Goal: Task Accomplishment & Management: Manage account settings

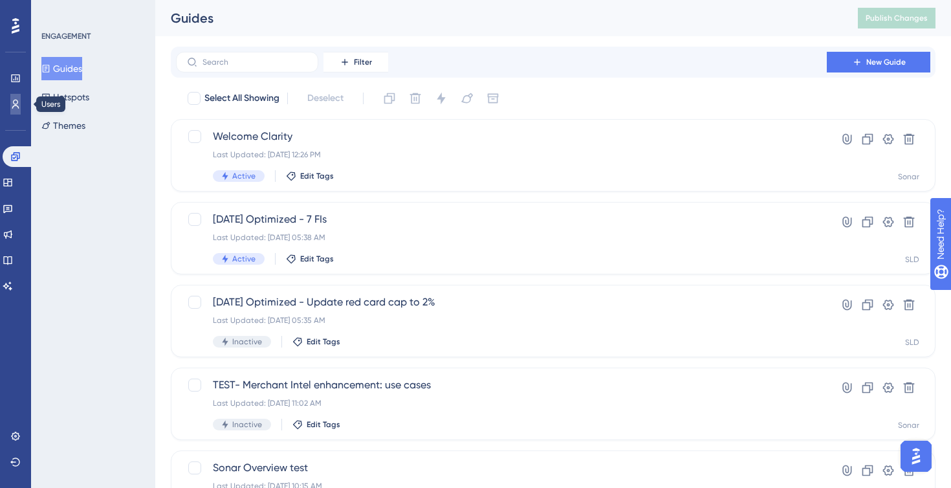
click at [16, 102] on icon at bounding box center [15, 104] width 10 height 10
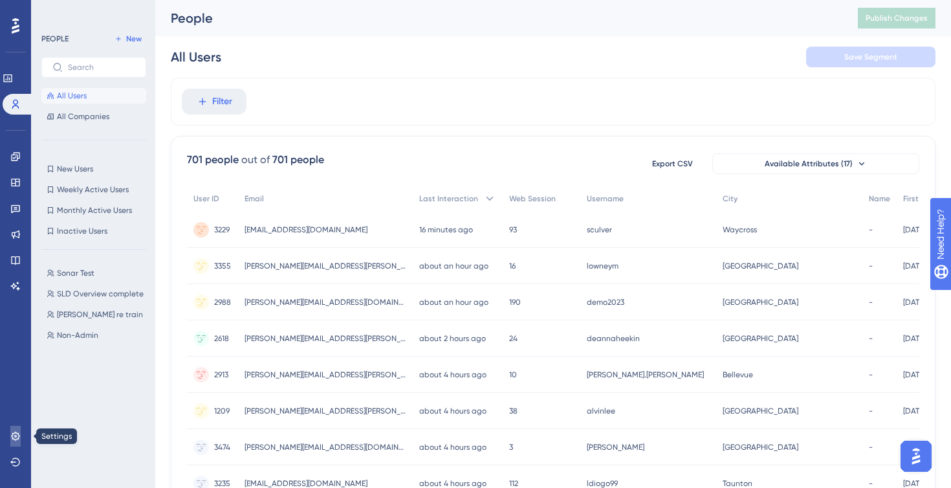
click at [12, 433] on icon at bounding box center [15, 436] width 10 height 10
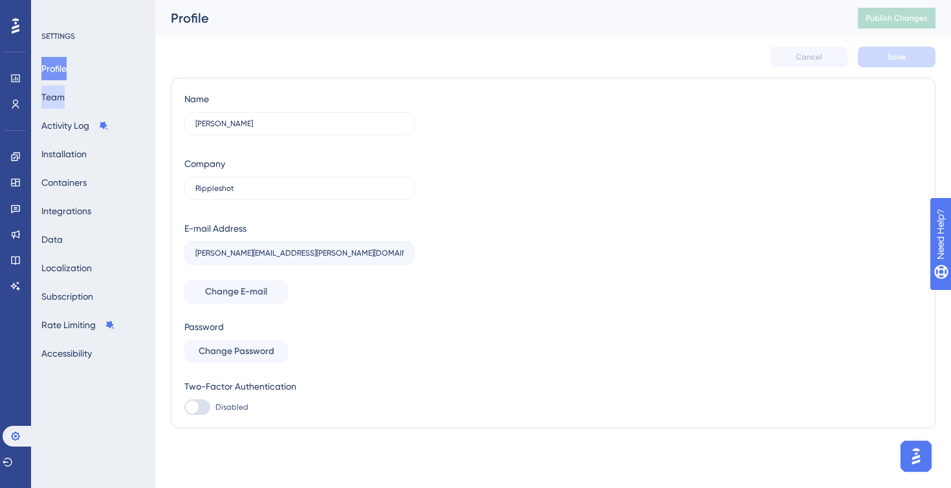
click at [65, 98] on button "Team" at bounding box center [52, 96] width 23 height 23
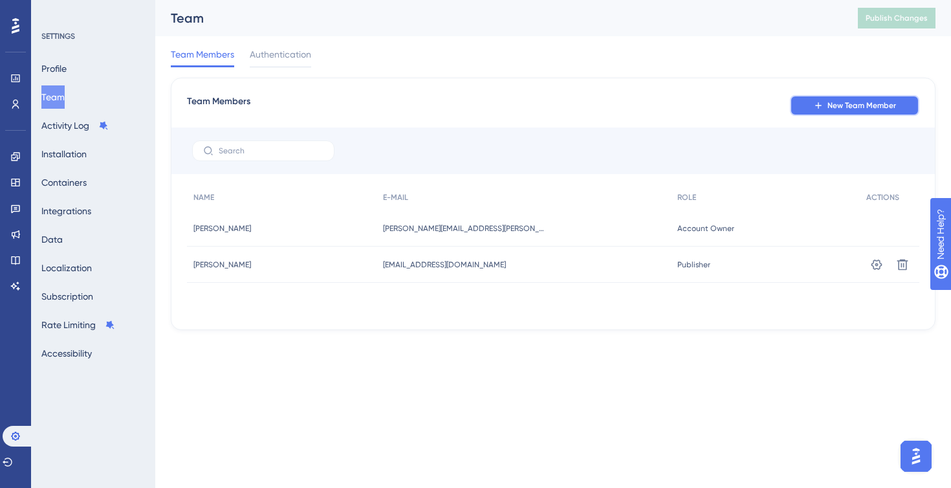
click at [844, 103] on span "New Team Member" at bounding box center [861, 105] width 69 height 10
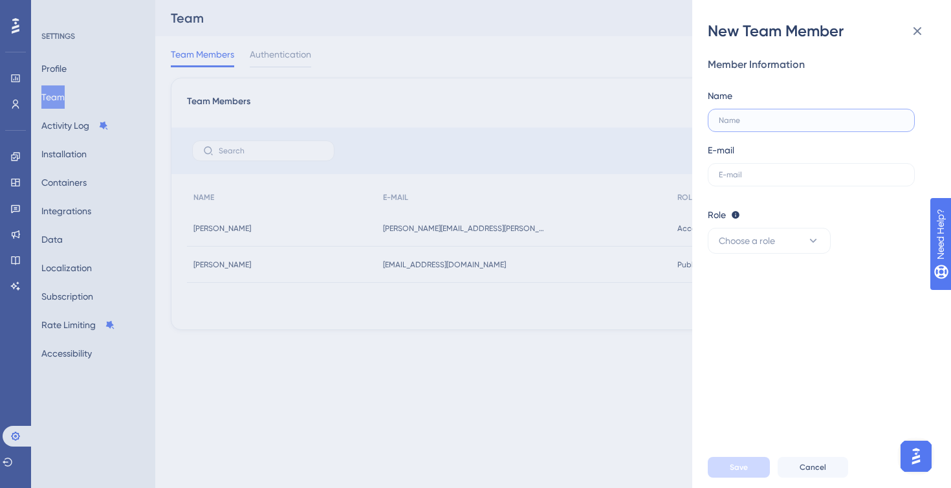
click at [822, 122] on input "text" at bounding box center [810, 120] width 185 height 9
type input "[PERSON_NAME]"
click at [788, 171] on input "text" at bounding box center [810, 174] width 185 height 9
paste input "[PERSON_NAME][EMAIL_ADDRESS][DOMAIN_NAME]"
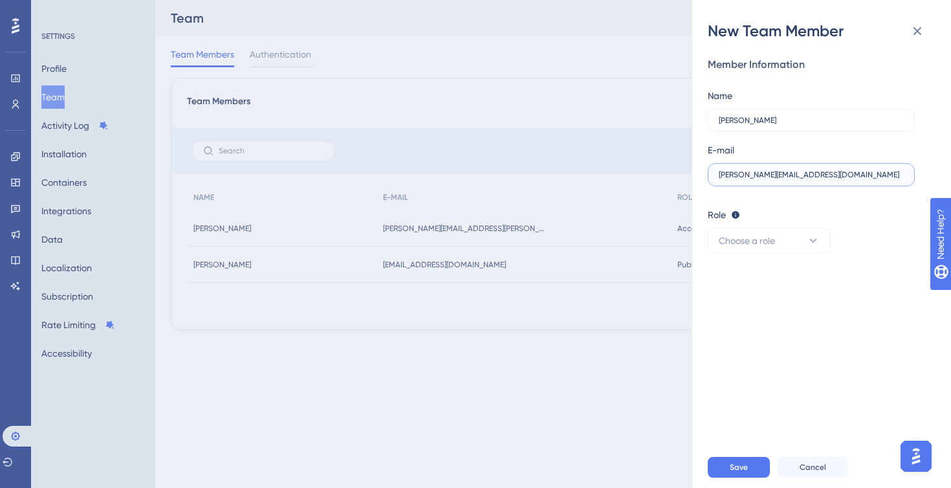
type input "[PERSON_NAME][EMAIL_ADDRESS][DOMAIN_NAME]"
drag, startPoint x: 771, startPoint y: 124, endPoint x: 704, endPoint y: 124, distance: 67.9
click at [704, 124] on div "New Team Member Member Information Name [PERSON_NAME] E-mail [EMAIL_ADDRESS][DO…" at bounding box center [821, 244] width 259 height 488
paste input "[PERSON_NAME]"
drag, startPoint x: 737, startPoint y: 122, endPoint x: 681, endPoint y: 122, distance: 56.3
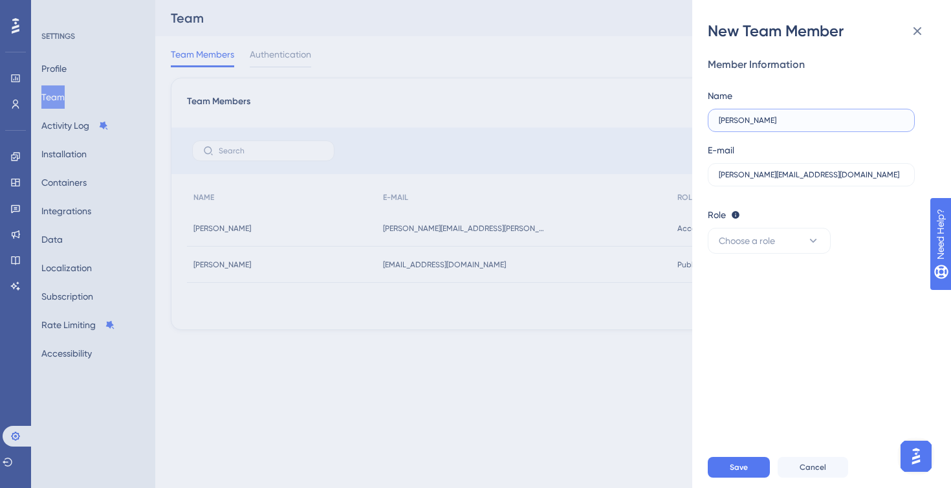
click at [681, 122] on div "New Team Member Member Information Name [PERSON_NAME] E-mail [PERSON_NAME][EMAI…" at bounding box center [475, 244] width 951 height 488
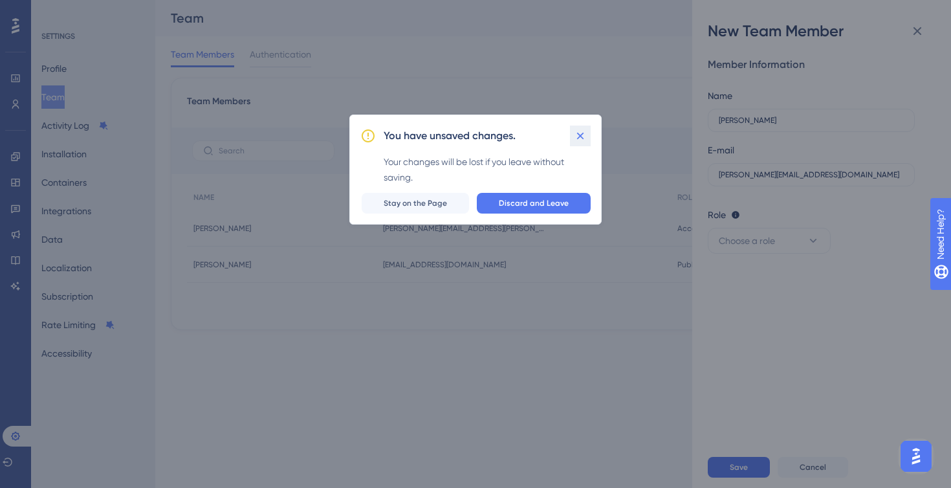
click at [574, 131] on icon at bounding box center [580, 135] width 13 height 13
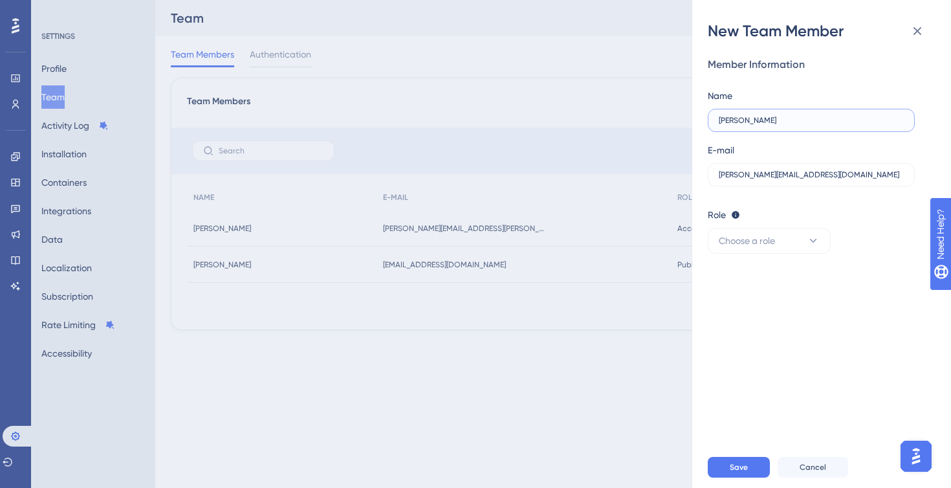
click at [736, 121] on input "[PERSON_NAME]" at bounding box center [810, 120] width 185 height 9
type input "[PERSON_NAME]"
click at [817, 238] on icon at bounding box center [812, 240] width 13 height 13
click at [795, 301] on div "Publisher Publisher" at bounding box center [768, 306] width 85 height 26
click at [745, 467] on span "Save" at bounding box center [738, 467] width 18 height 10
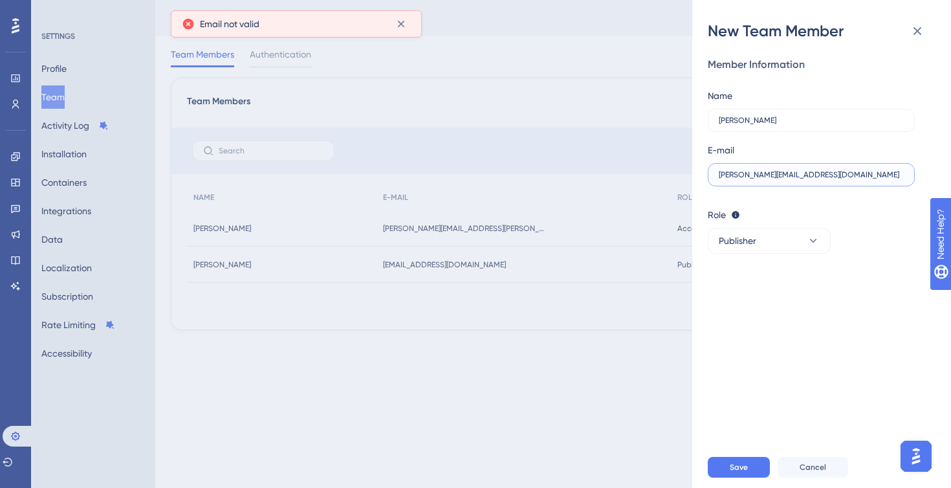
click at [810, 174] on input "[PERSON_NAME][EMAIL_ADDRESS][DOMAIN_NAME]" at bounding box center [810, 174] width 185 height 9
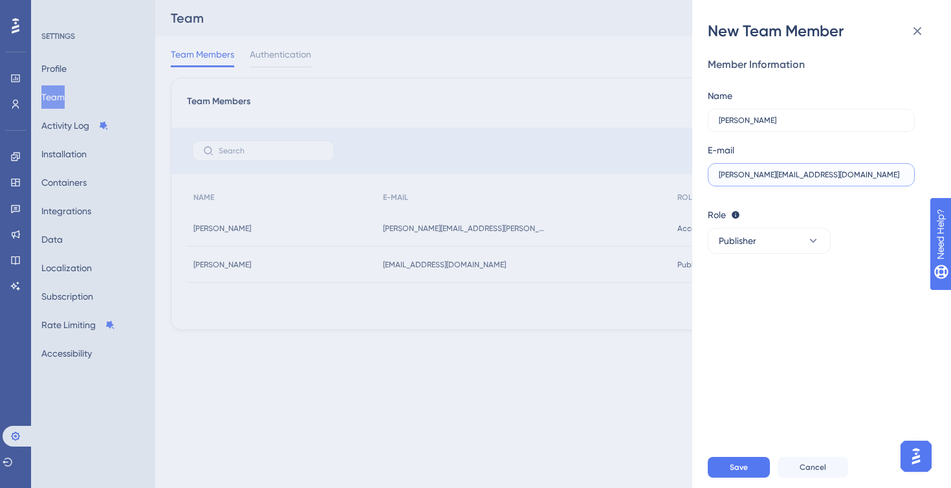
click at [720, 173] on input "[PERSON_NAME][EMAIL_ADDRESS][DOMAIN_NAME]" at bounding box center [810, 174] width 185 height 9
type input "[PERSON_NAME][EMAIL_ADDRESS][DOMAIN_NAME]"
click at [739, 462] on span "Save" at bounding box center [738, 467] width 18 height 10
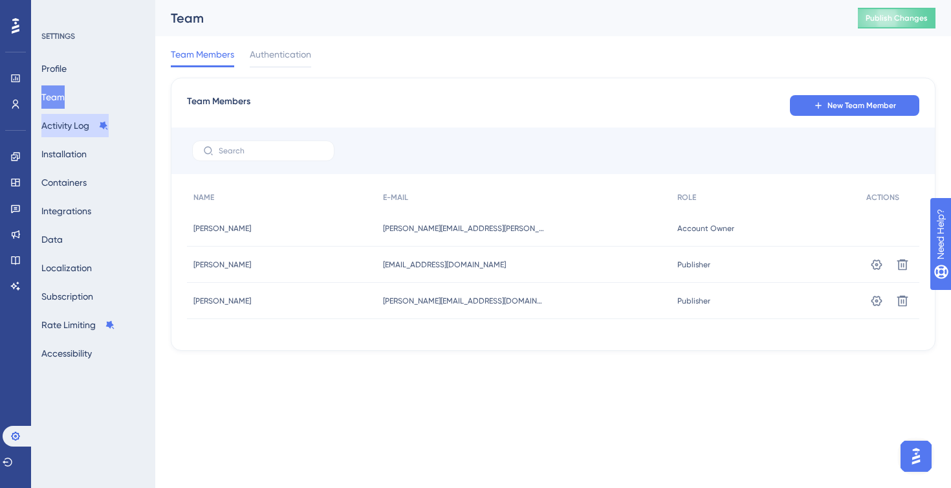
click at [58, 123] on button "Activity Log" at bounding box center [74, 125] width 67 height 23
